Goal: Check status: Check status

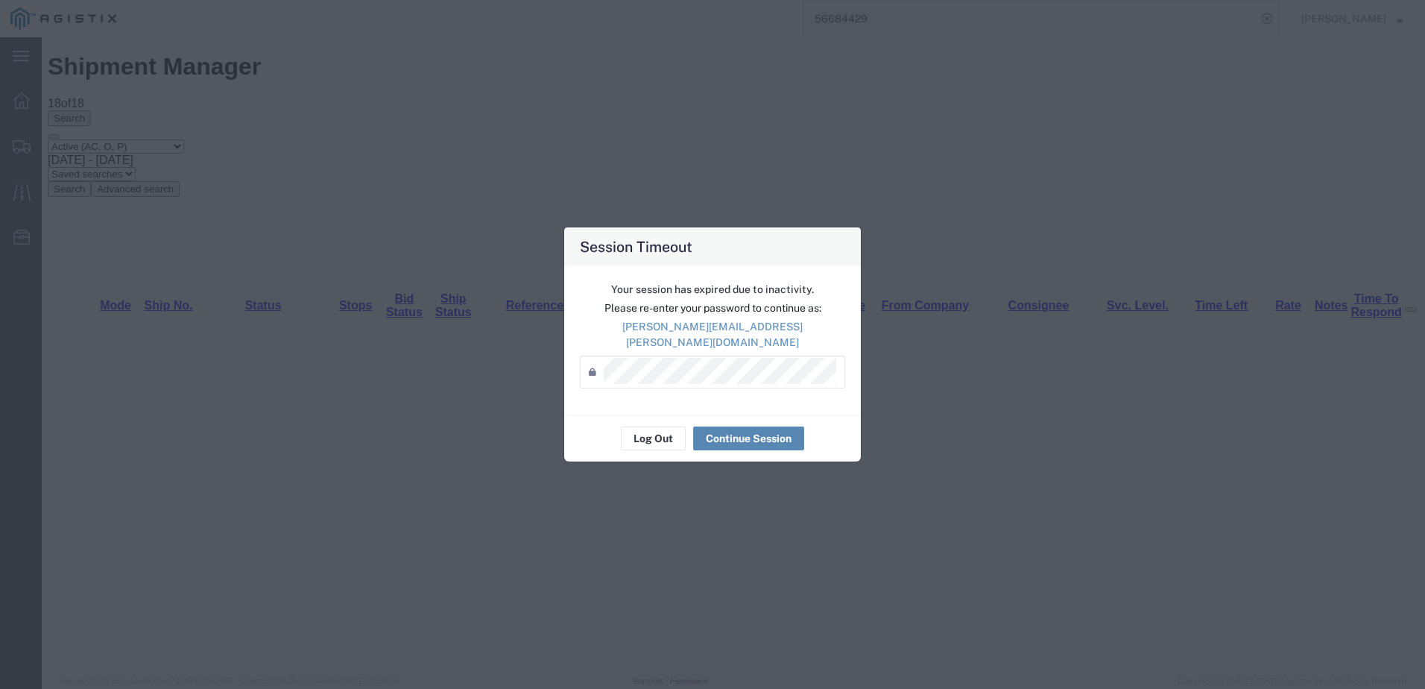
click at [756, 434] on button "Continue Session" at bounding box center [748, 438] width 111 height 24
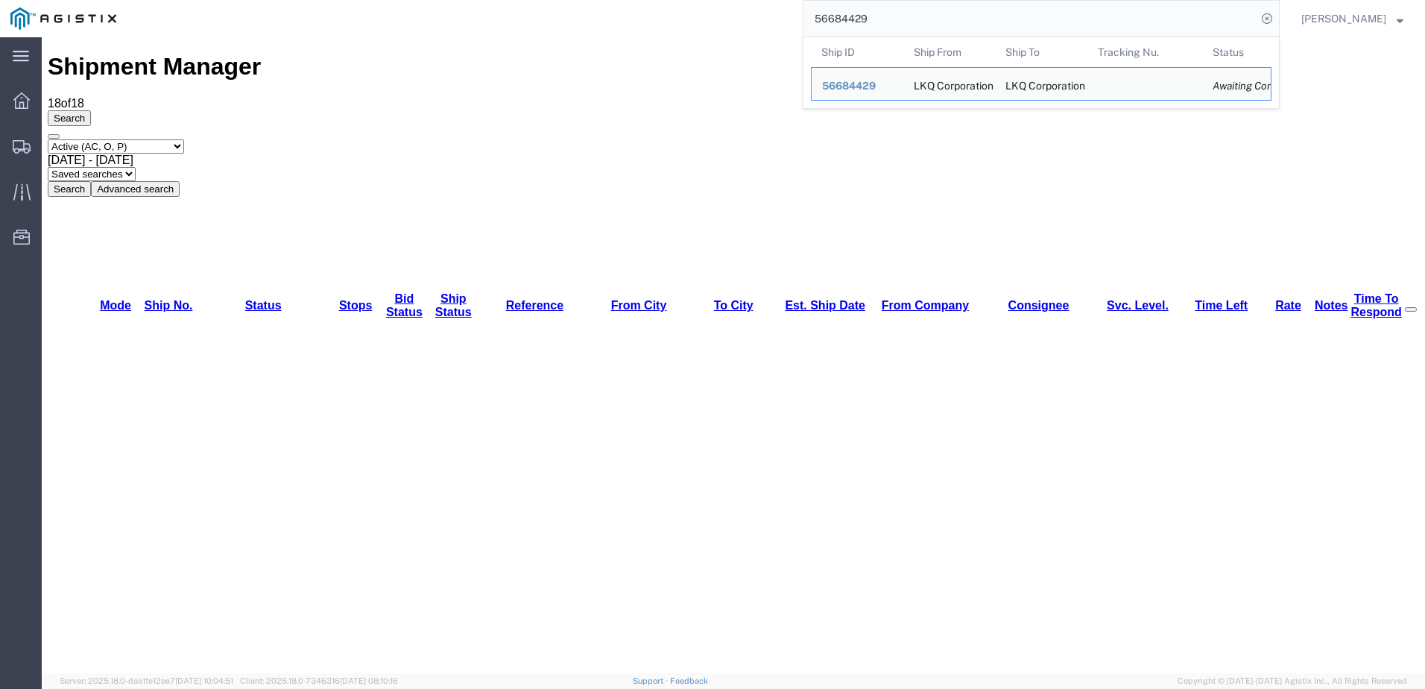
click at [900, 13] on input "56684429" at bounding box center [1029, 19] width 453 height 36
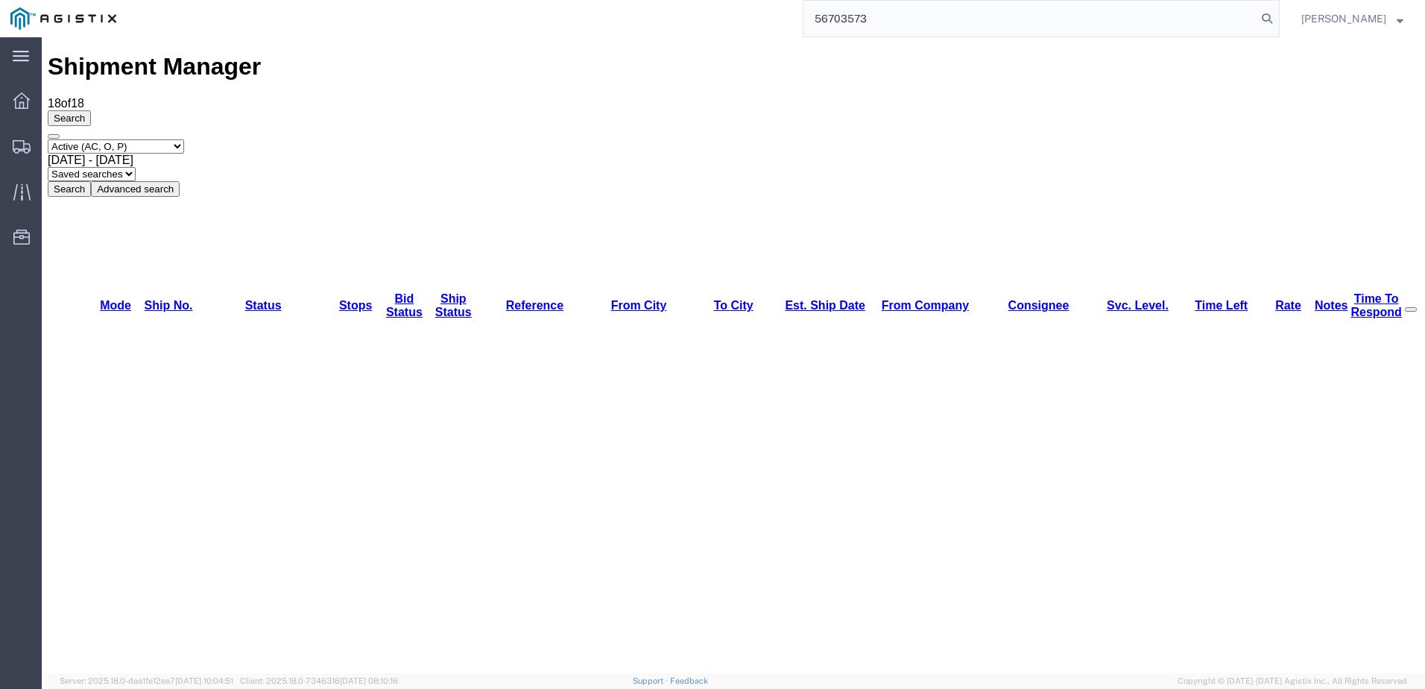
type input "56703573"
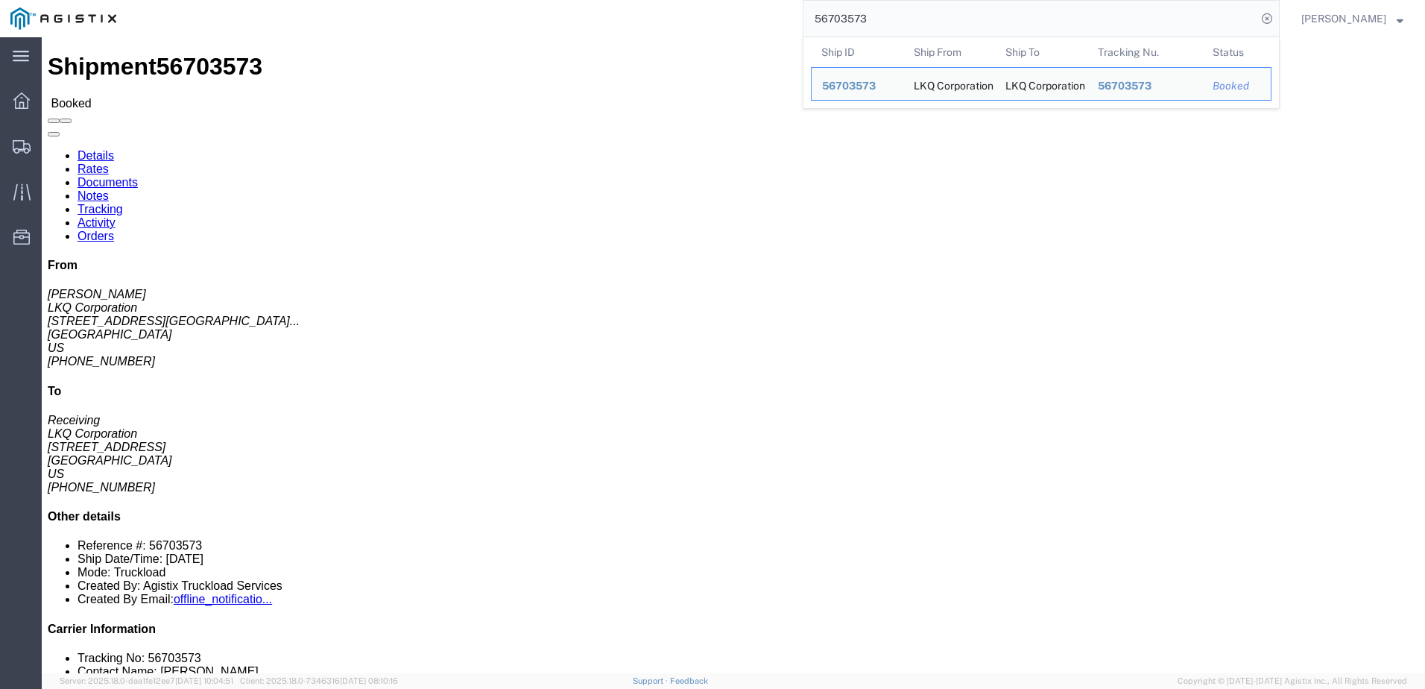
click div "Ship From LKQ Corporation ([PERSON_NAME]) 3021 [STREET_ADDRESS] [PHONE_NUMBER] …"
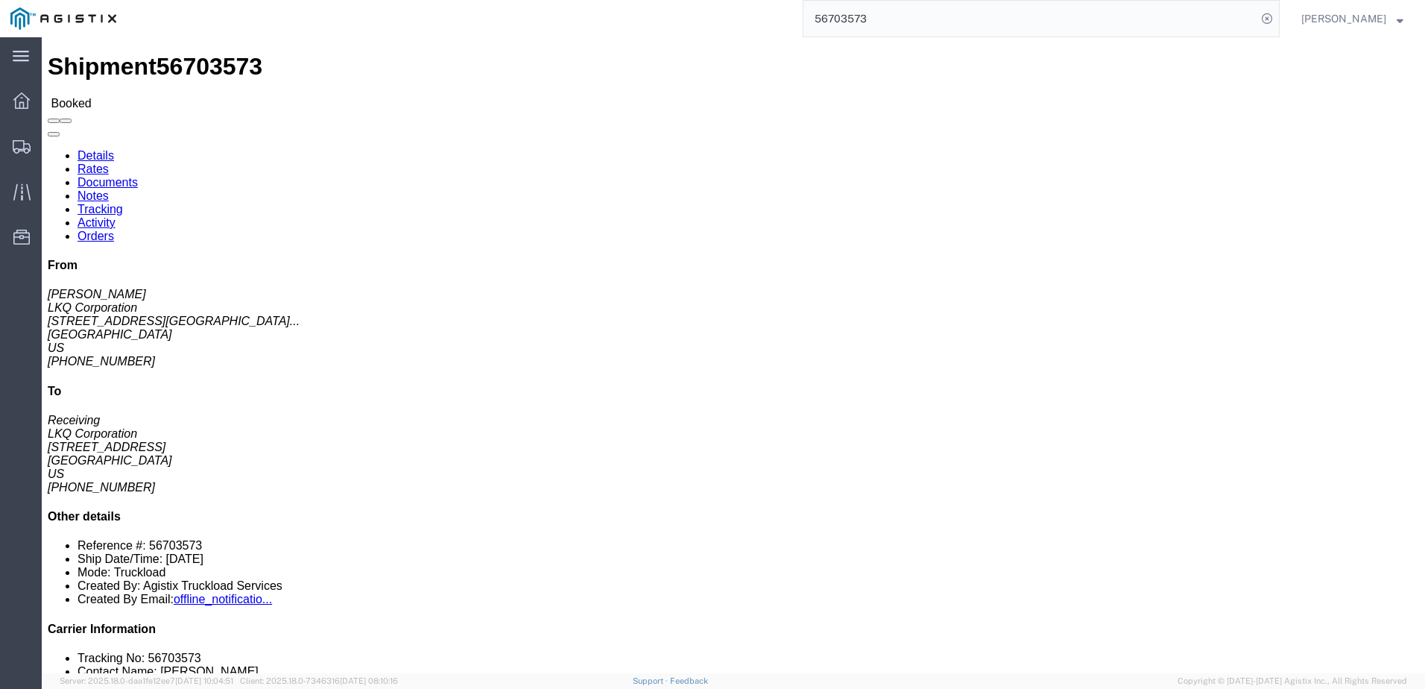
drag, startPoint x: 108, startPoint y: 55, endPoint x: 116, endPoint y: 46, distance: 11.6
click link "Rates"
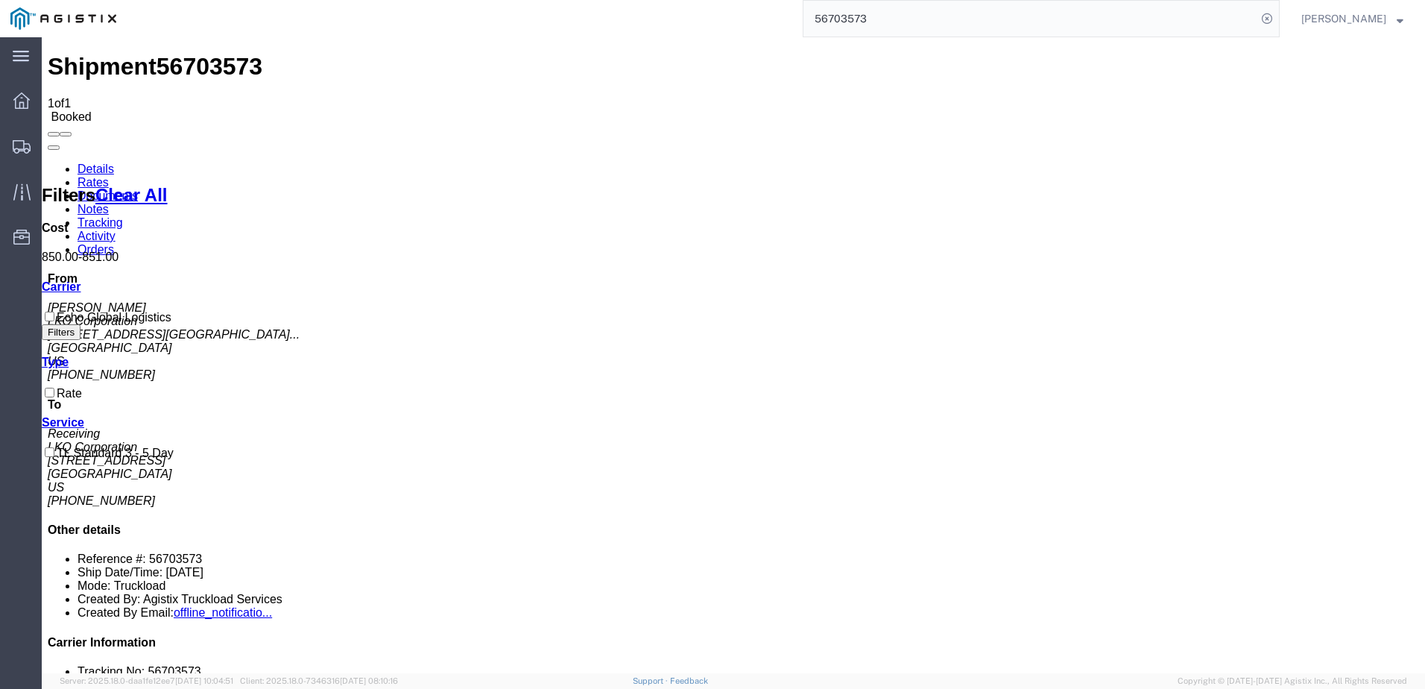
click at [118, 59] on h1 "Shipment 56703573" at bounding box center [733, 67] width 1371 height 28
click at [92, 162] on link "Details" at bounding box center [96, 168] width 37 height 13
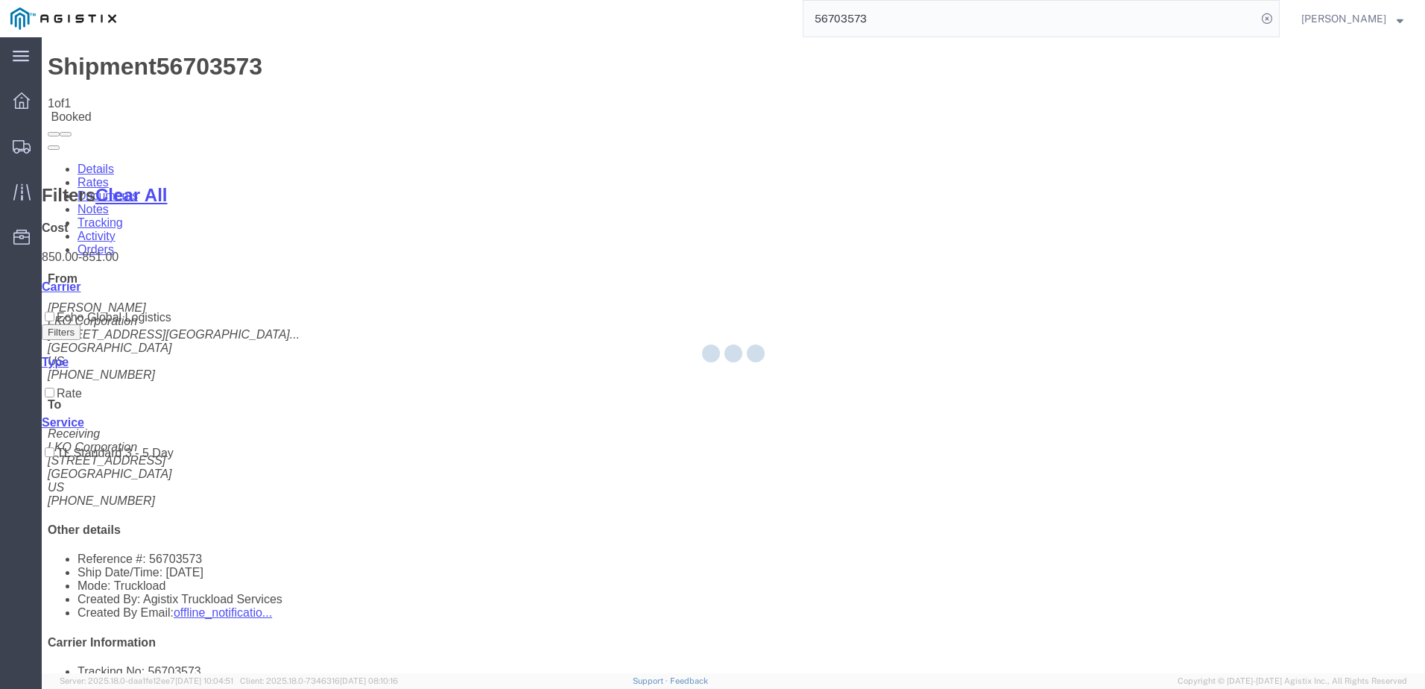
click at [282, 105] on div at bounding box center [733, 355] width 1383 height 636
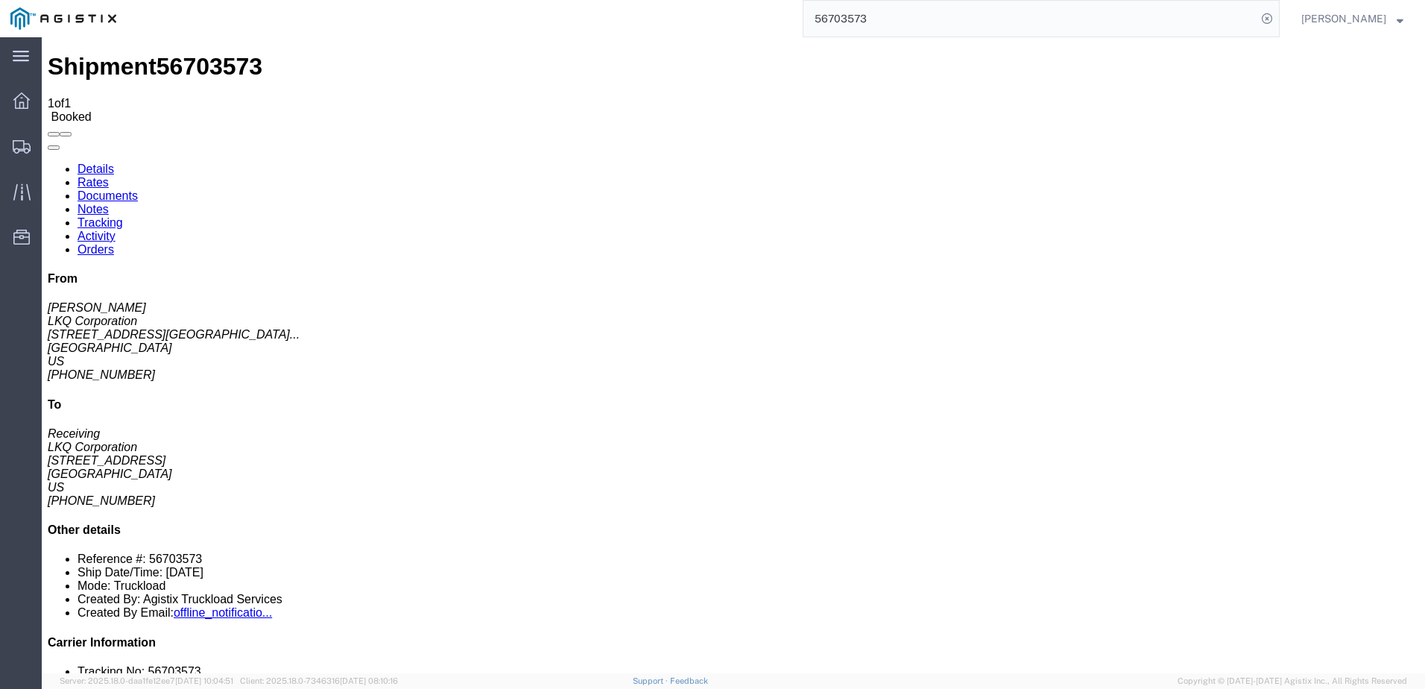
click link "Notes"
